Goal: Task Accomplishment & Management: Complete application form

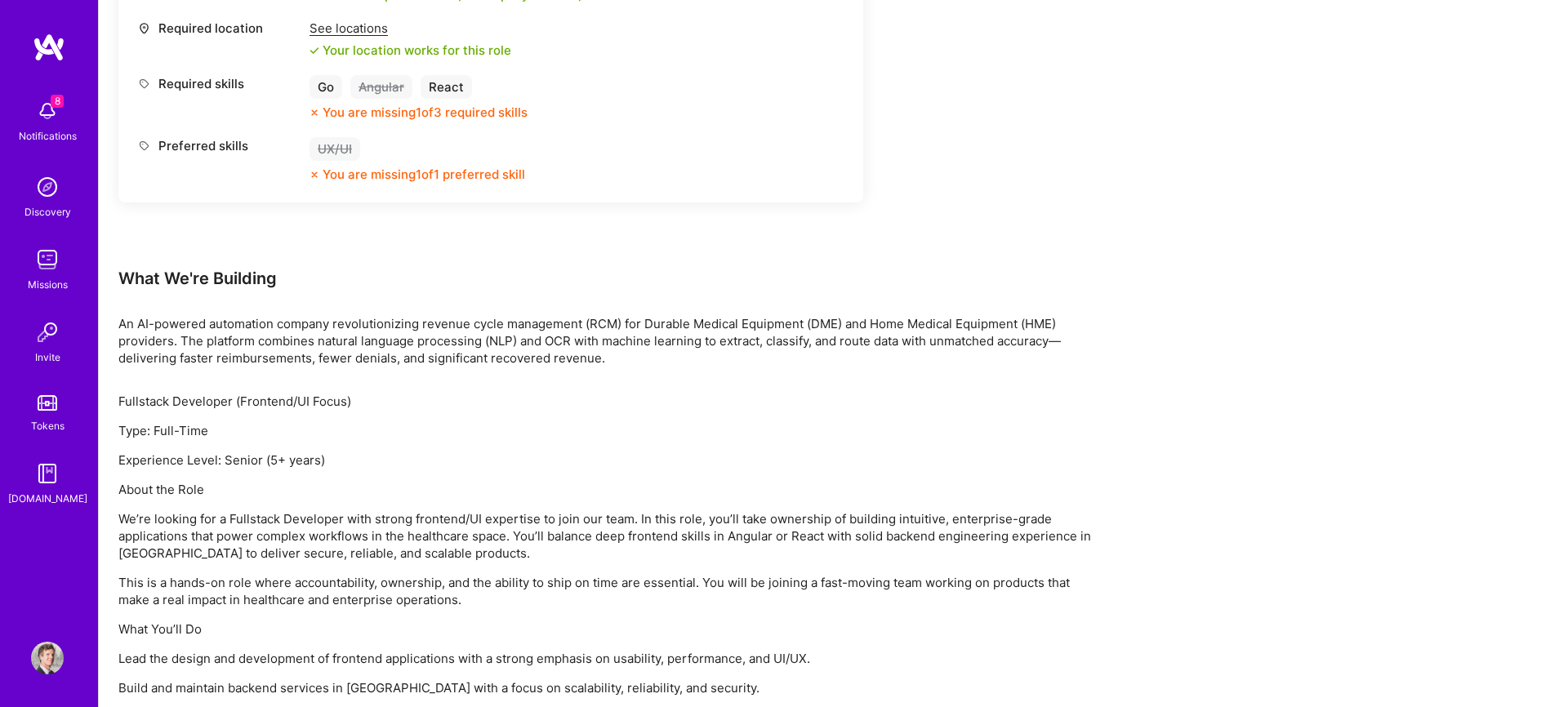
scroll to position [786, 0]
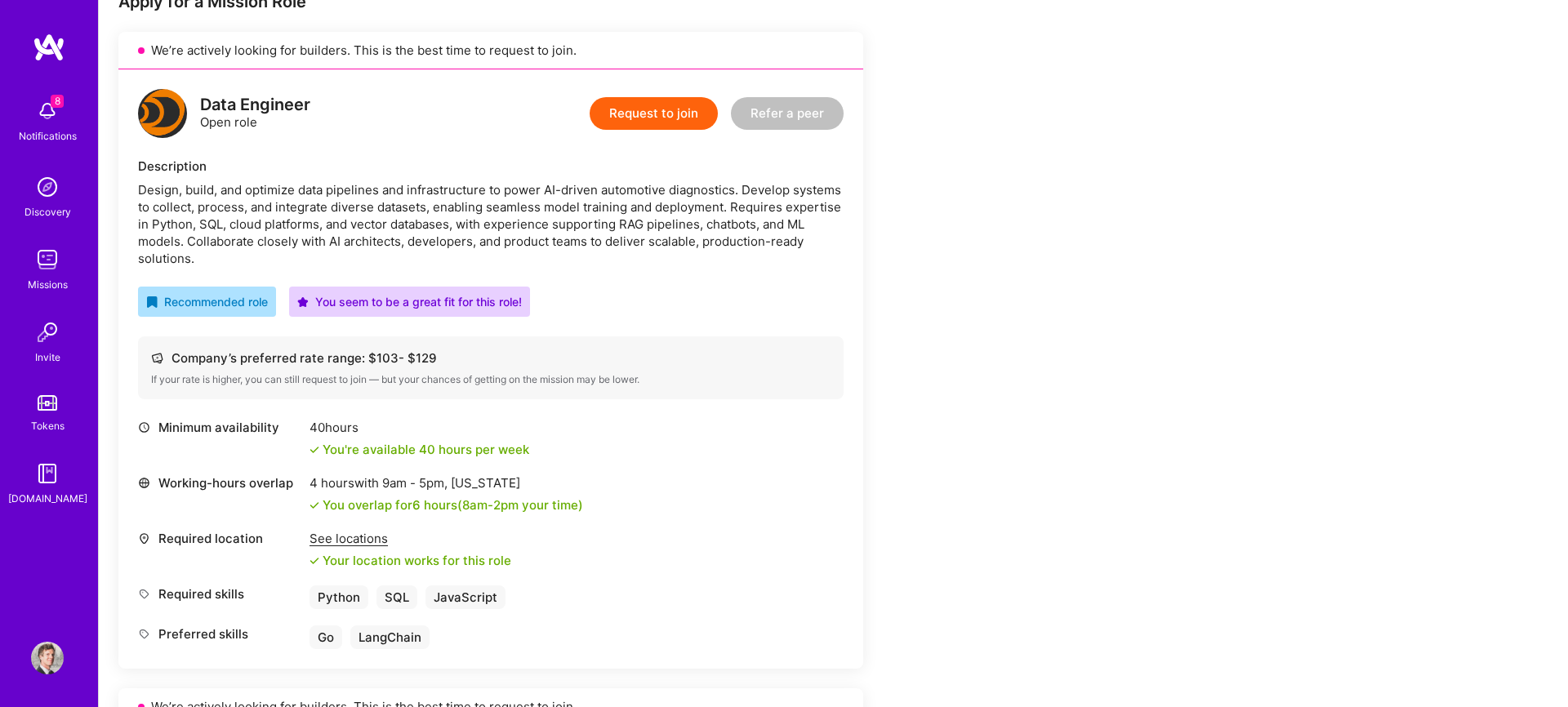
scroll to position [334, 0]
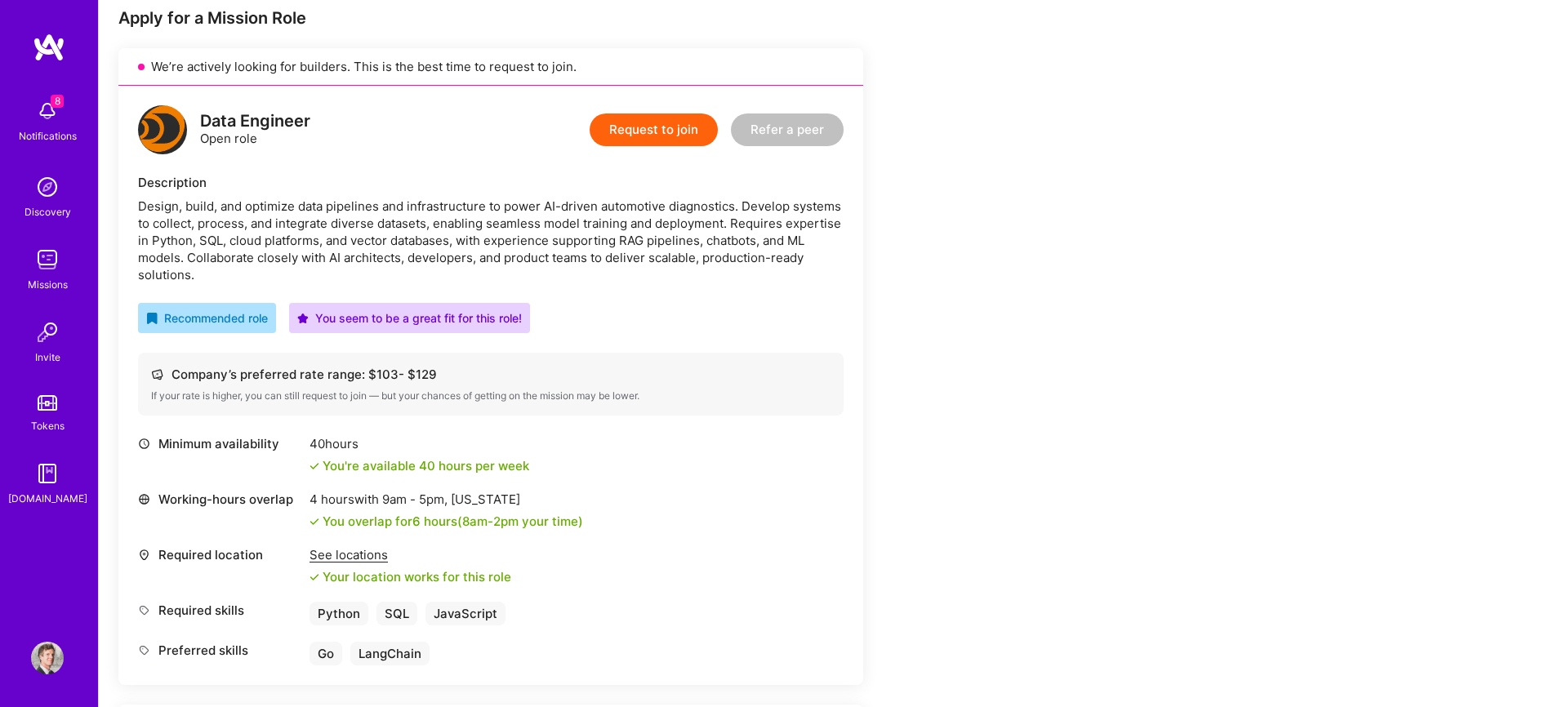
click at [645, 129] on button "Request to join" at bounding box center [654, 129] width 128 height 32
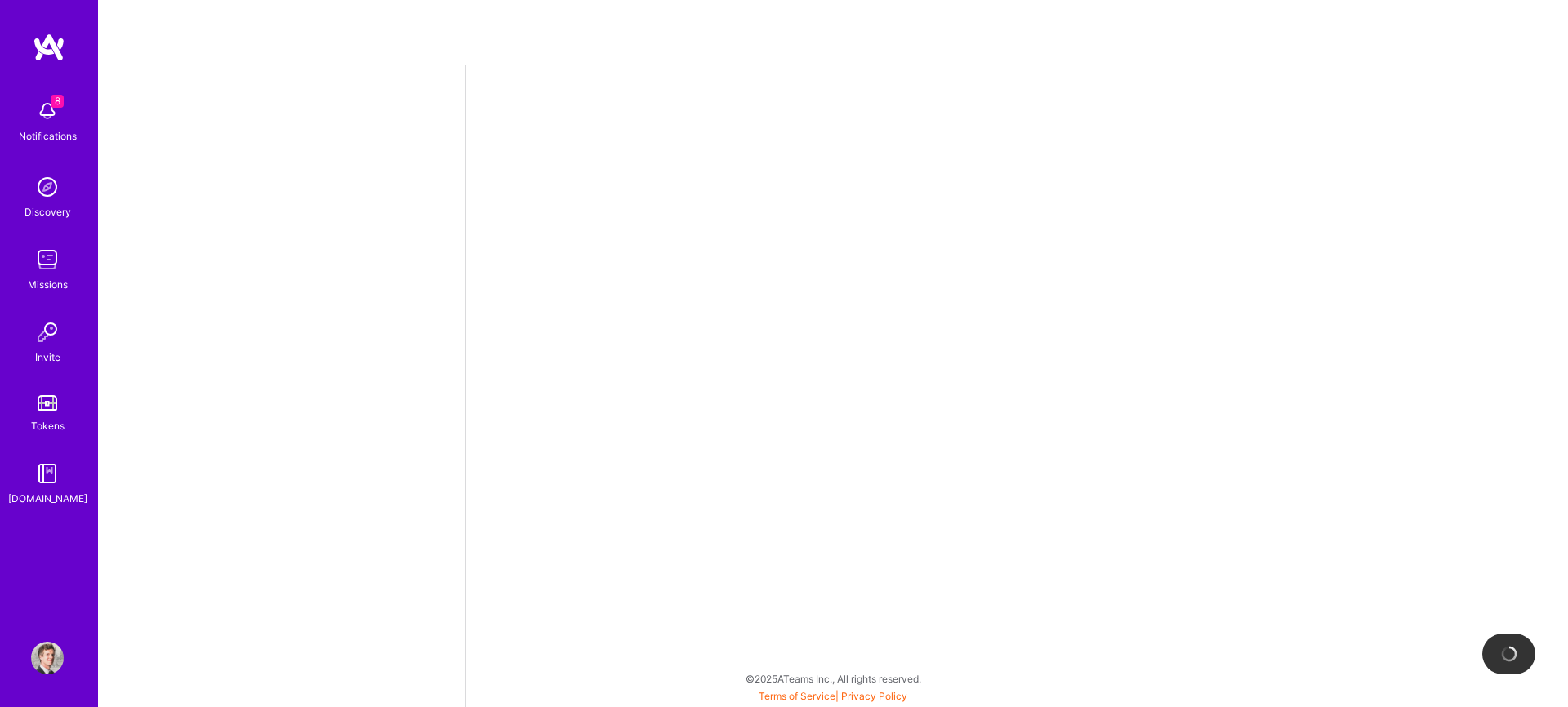
select select "US"
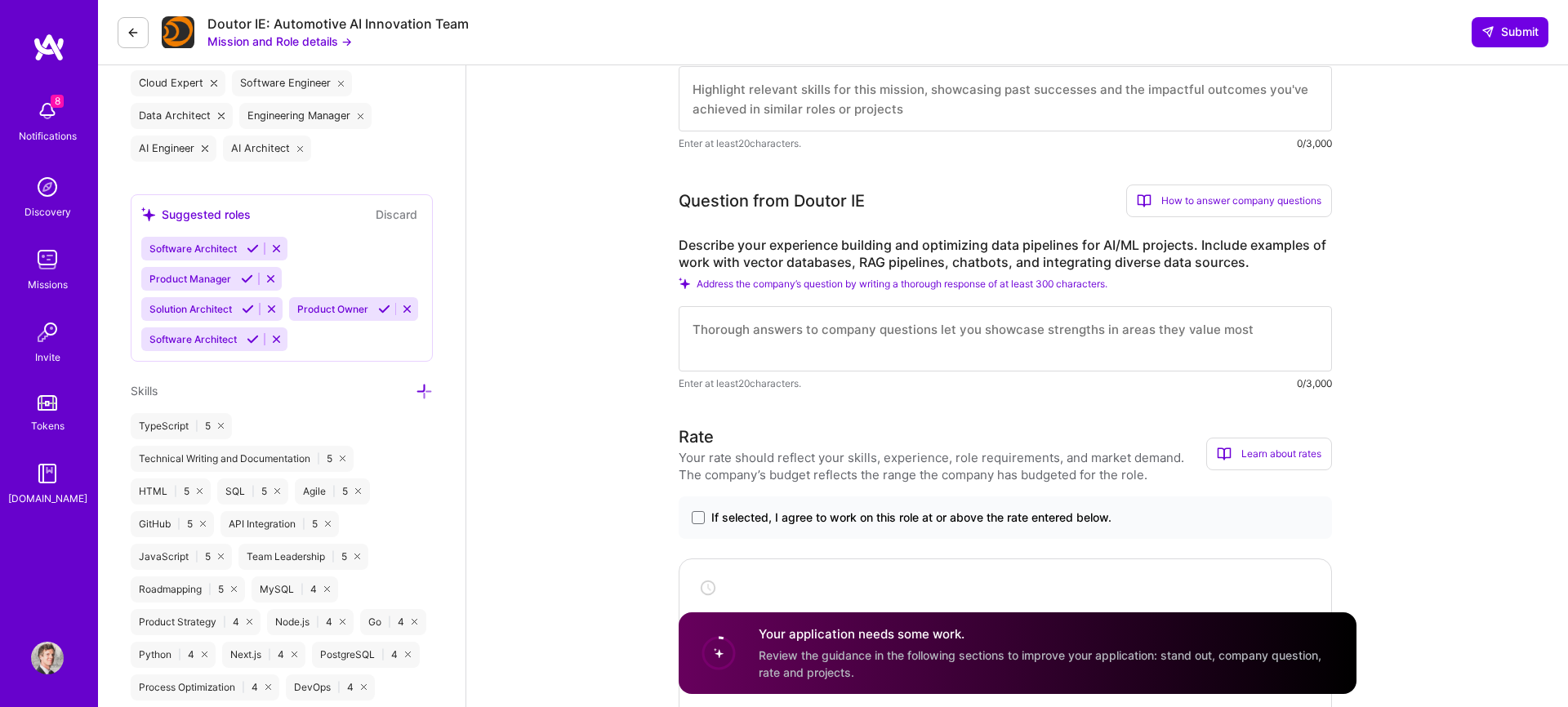
scroll to position [708, 0]
